Goal: Information Seeking & Learning: Find specific fact

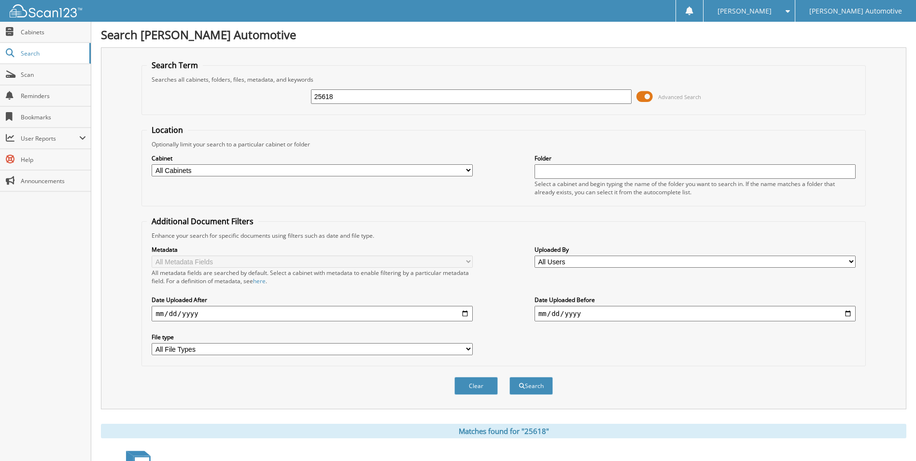
click at [366, 102] on input "25618" at bounding box center [471, 96] width 321 height 14
type input "1003048"
click at [510, 377] on button "Search" at bounding box center [531, 386] width 43 height 18
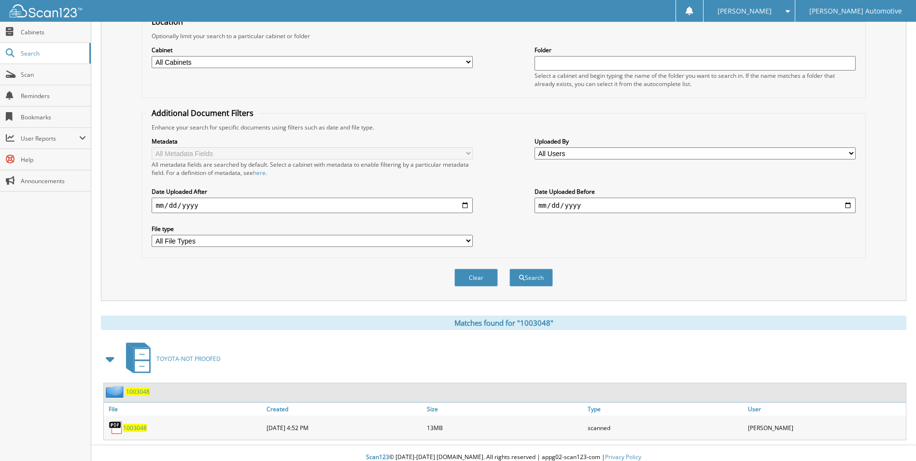
scroll to position [117, 0]
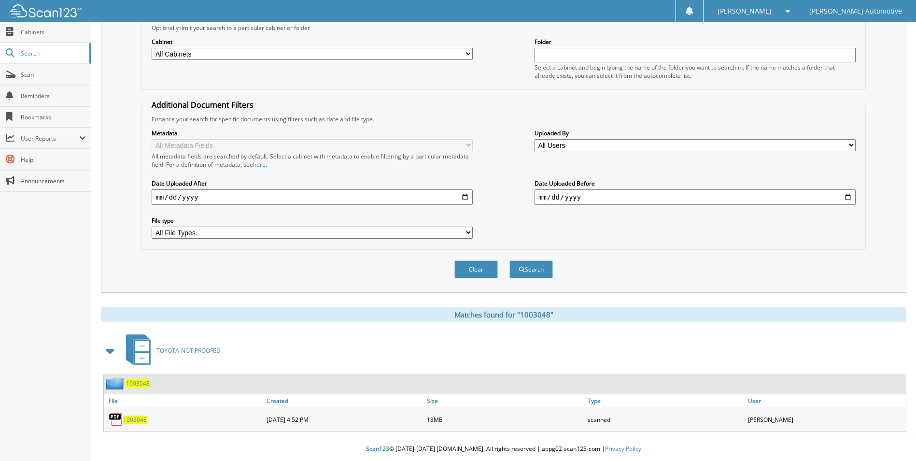
click at [143, 422] on span "1003048" at bounding box center [135, 419] width 24 height 8
